Goal: Information Seeking & Learning: Find specific fact

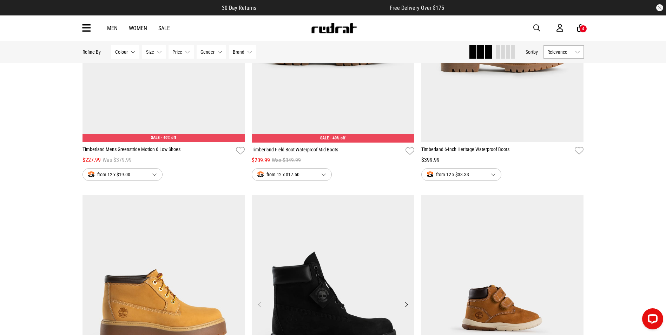
scroll to position [1089, 0]
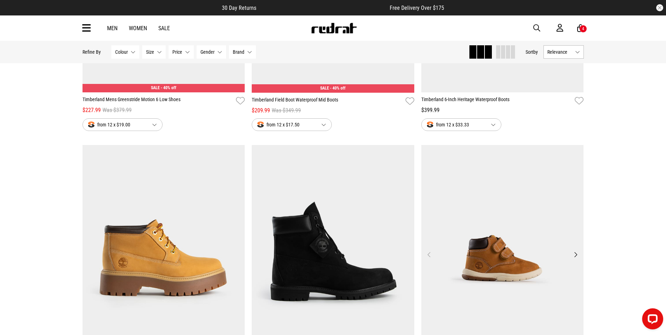
click at [545, 232] on img at bounding box center [503, 259] width 163 height 228
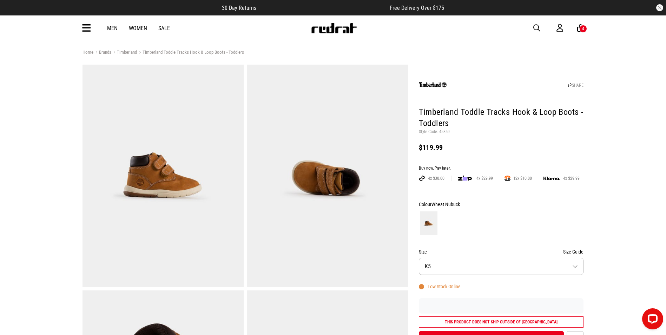
click at [535, 26] on span "button" at bounding box center [537, 28] width 7 height 8
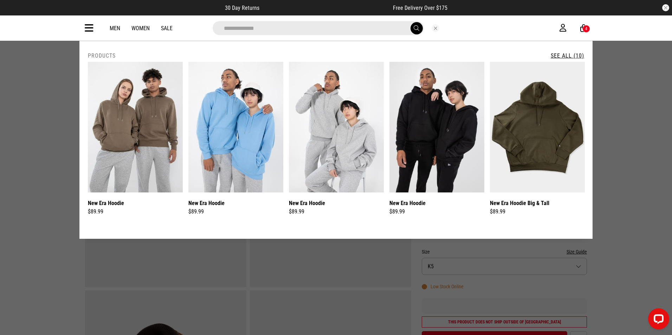
type input "**********"
click at [410, 22] on button "submit" at bounding box center [416, 28] width 12 height 12
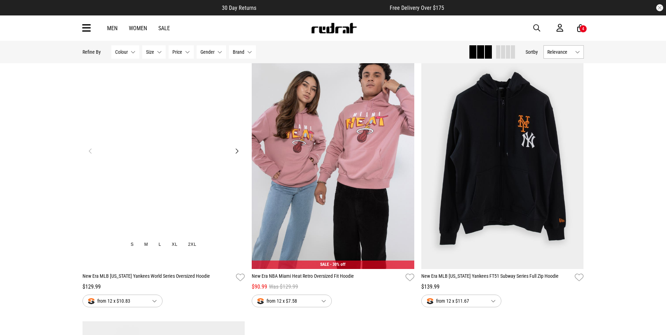
click at [219, 110] on img at bounding box center [164, 155] width 163 height 228
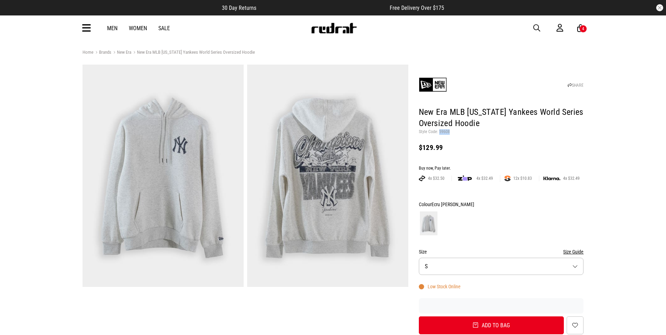
drag, startPoint x: 449, startPoint y: 131, endPoint x: 436, endPoint y: 131, distance: 13.0
click at [438, 131] on p "Style Code: 59608" at bounding box center [501, 132] width 165 height 6
copy p "59608"
